Goal: Task Accomplishment & Management: Manage account settings

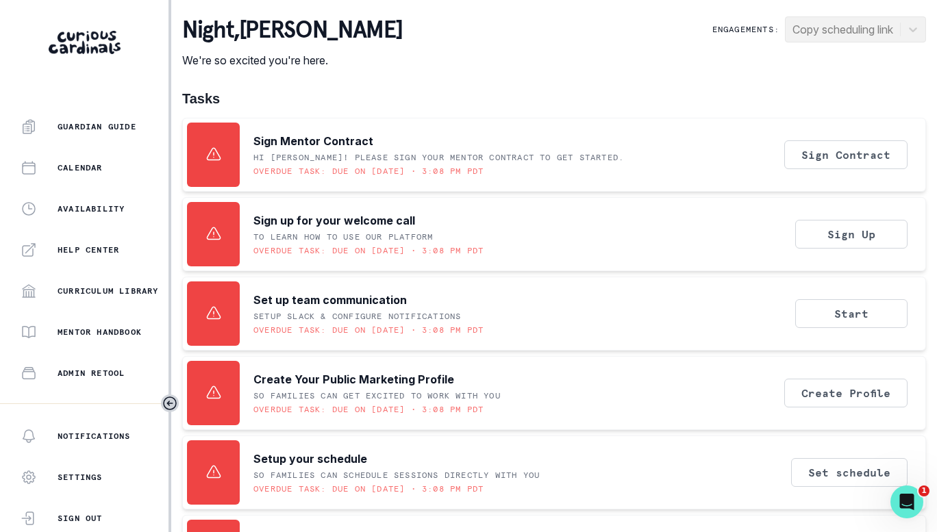
scroll to position [308, 0]
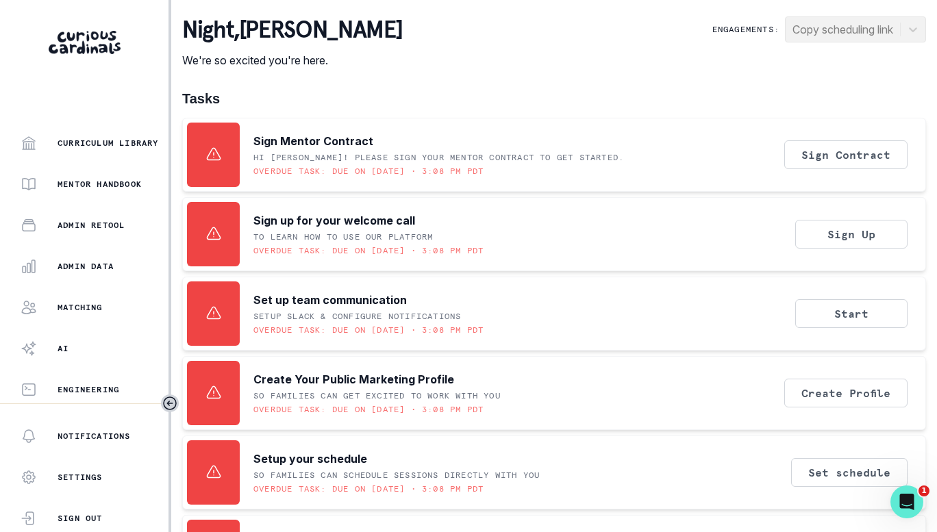
click at [80, 264] on p "Admin Data" at bounding box center [86, 266] width 56 height 11
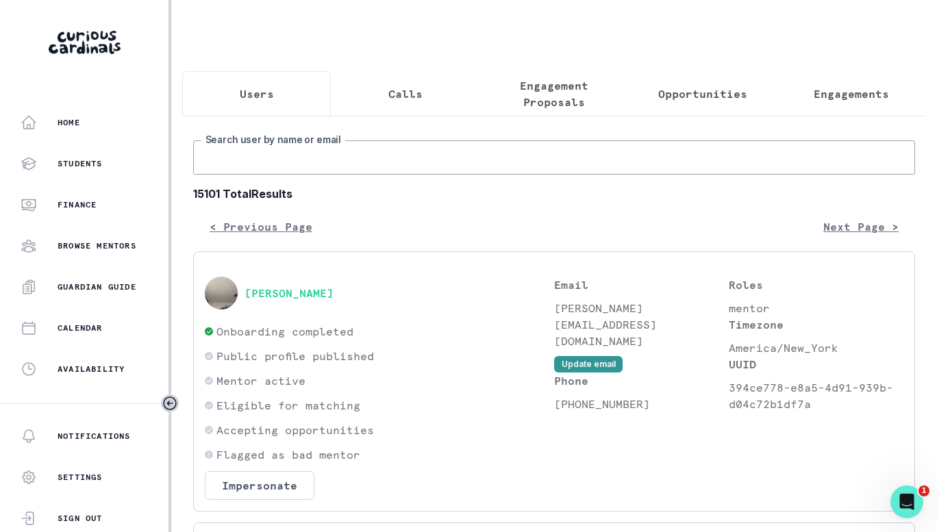
click at [396, 168] on input "Search user by name or email" at bounding box center [554, 157] width 722 height 34
type input "[PERSON_NAME]"
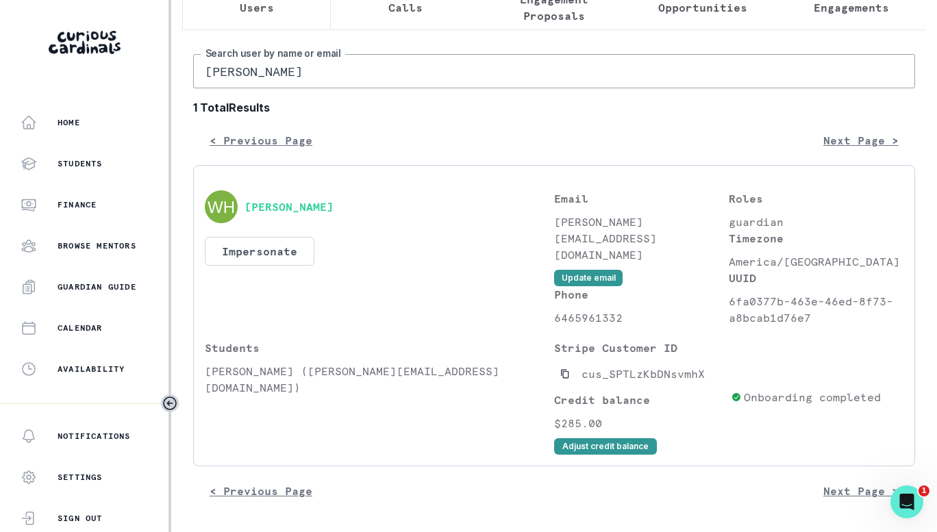
scroll to position [97, 0]
click at [589, 442] on button "Adjust credit balance" at bounding box center [605, 446] width 103 height 16
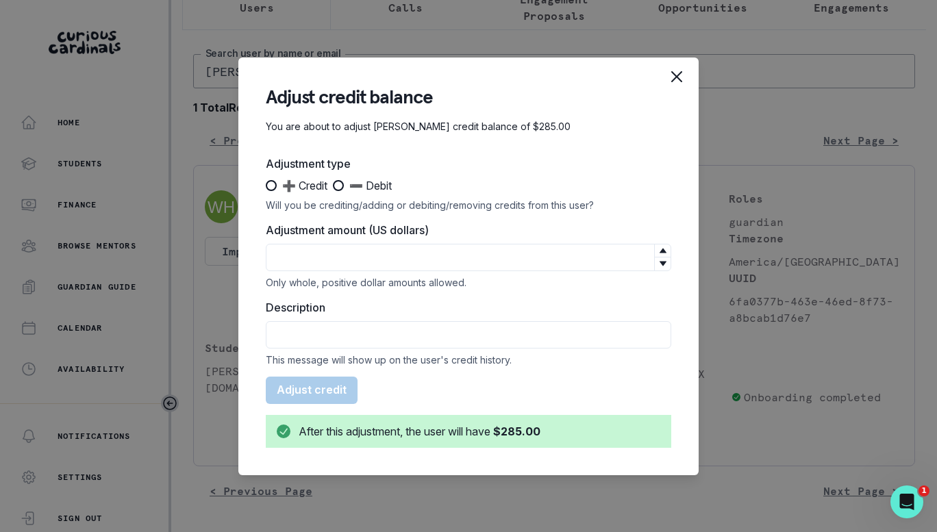
click at [271, 183] on span at bounding box center [271, 185] width 11 height 11
click at [266, 185] on input "➕ Credit" at bounding box center [265, 185] width 1 height 1
radio input "true"
click at [327, 251] on input "Adjustment amount (US dollars)" at bounding box center [468, 257] width 405 height 27
type input "95"
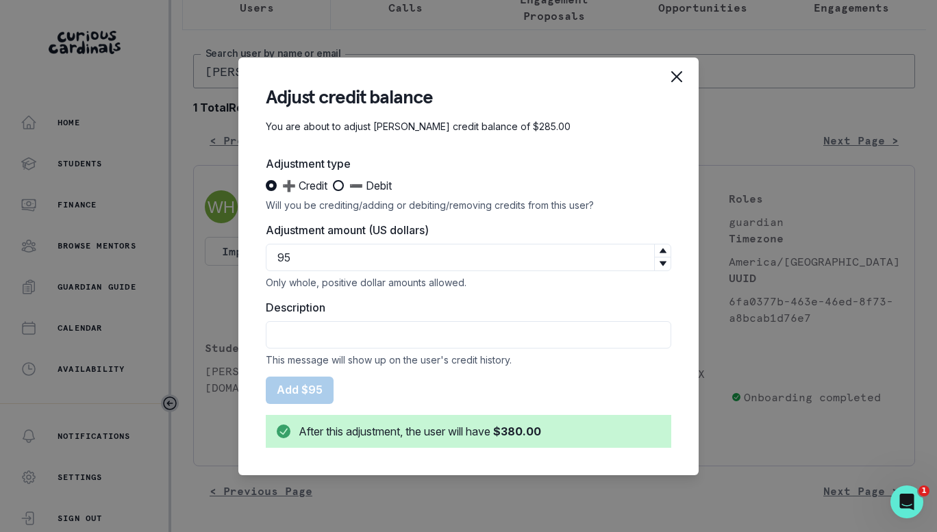
click at [312, 332] on input "Description" at bounding box center [468, 334] width 405 height 27
type input "first session with [PERSON_NAME]"
click at [301, 386] on button "Add $95" at bounding box center [300, 390] width 68 height 27
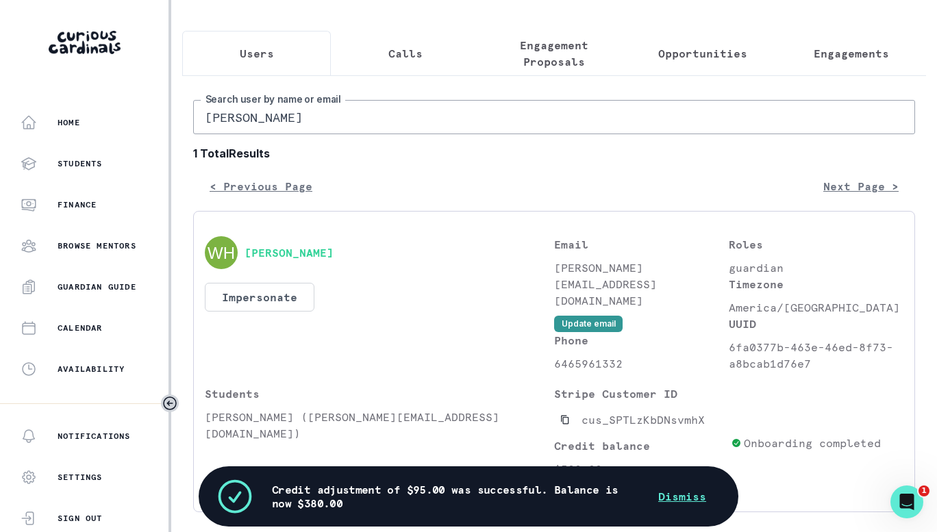
scroll to position [0, 0]
